Goal: Use online tool/utility: Utilize a website feature to perform a specific function

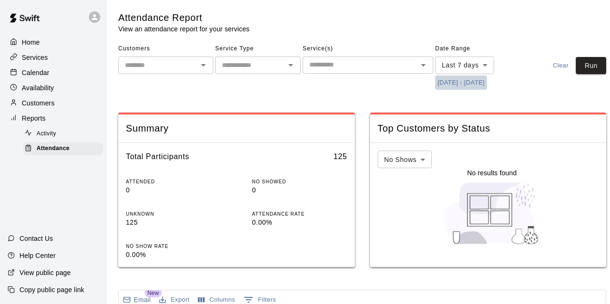
click at [465, 80] on button "[DATE] - [DATE]" at bounding box center [461, 83] width 52 height 15
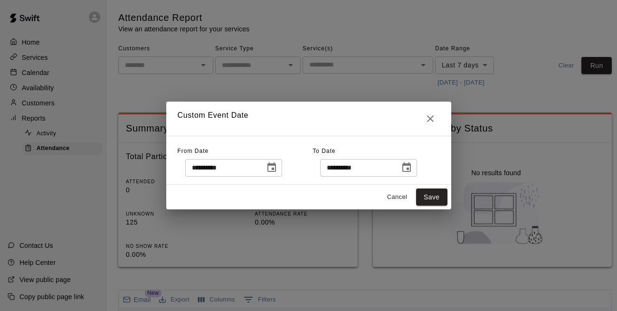
click at [277, 170] on icon "Choose date, selected date is Aug 4, 2025" at bounding box center [271, 167] width 11 height 11
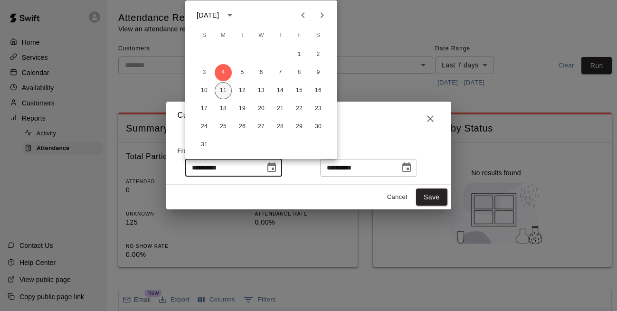
click at [224, 95] on button "11" at bounding box center [223, 90] width 17 height 17
type input "**********"
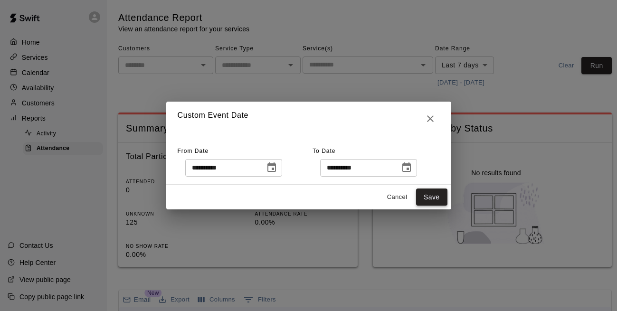
click at [434, 195] on button "Save" at bounding box center [431, 198] width 31 height 18
type input "******"
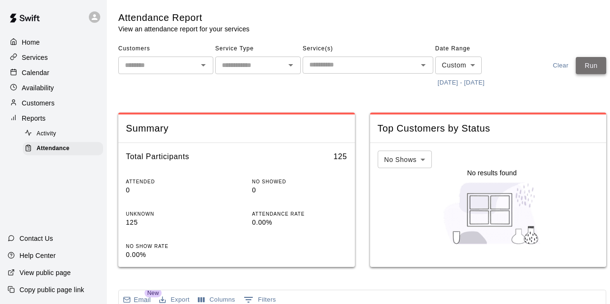
click at [592, 64] on button "Run" at bounding box center [591, 66] width 30 height 18
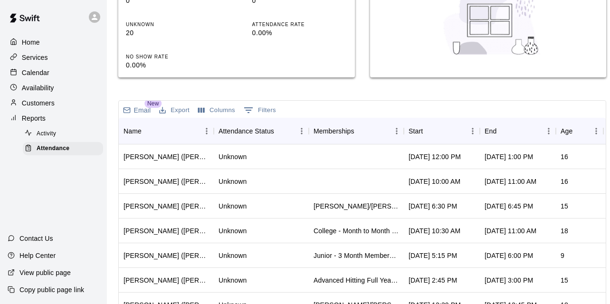
scroll to position [233, 0]
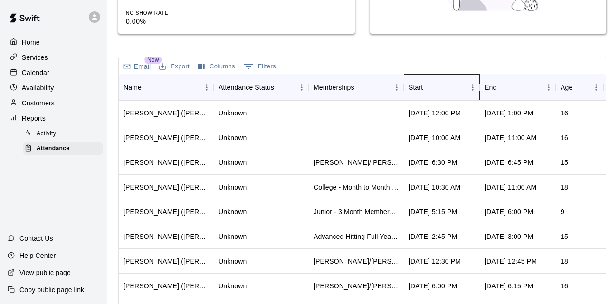
click at [420, 84] on div "Start" at bounding box center [415, 87] width 14 height 27
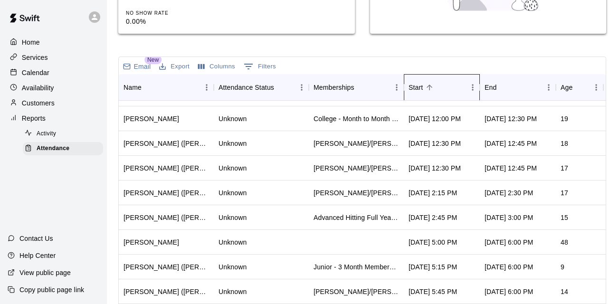
scroll to position [216, 0]
click at [293, 152] on div "Unknown" at bounding box center [261, 144] width 95 height 25
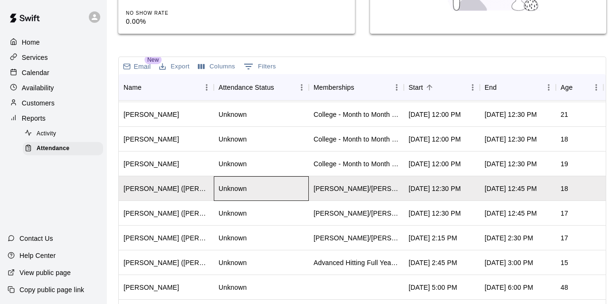
scroll to position [238, 0]
